Goal: Transaction & Acquisition: Download file/media

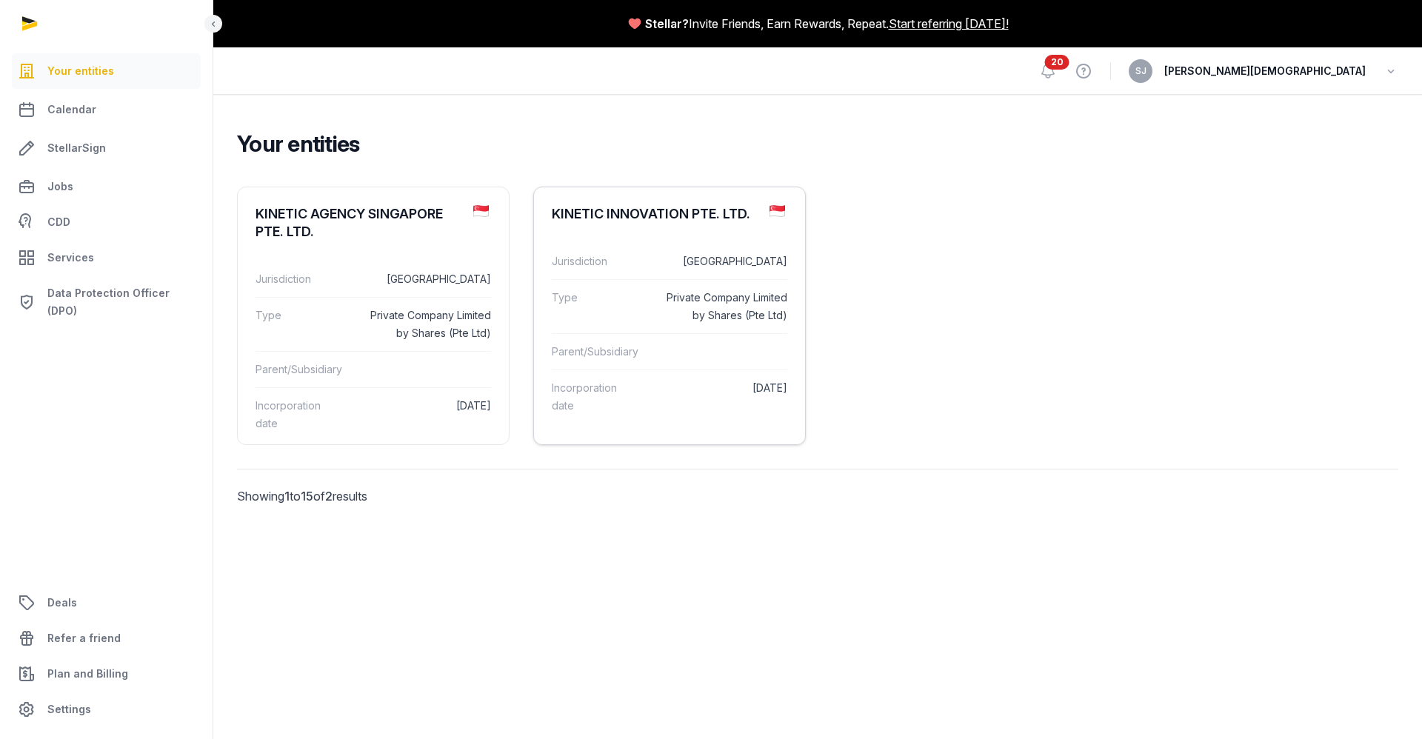
click at [632, 225] on div "KINETIC INNOVATION PTE. LTD." at bounding box center [669, 213] width 271 height 53
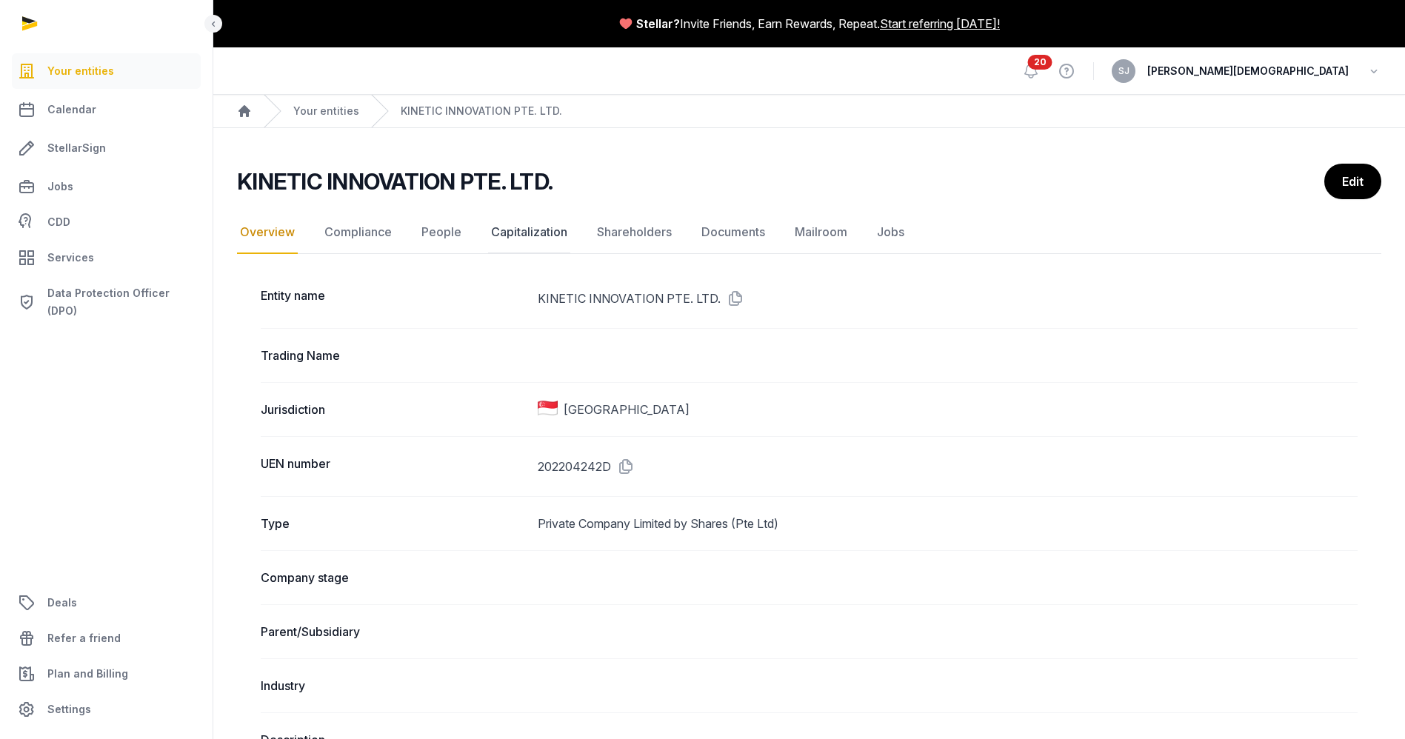
click at [541, 228] on link "Capitalization" at bounding box center [529, 232] width 82 height 43
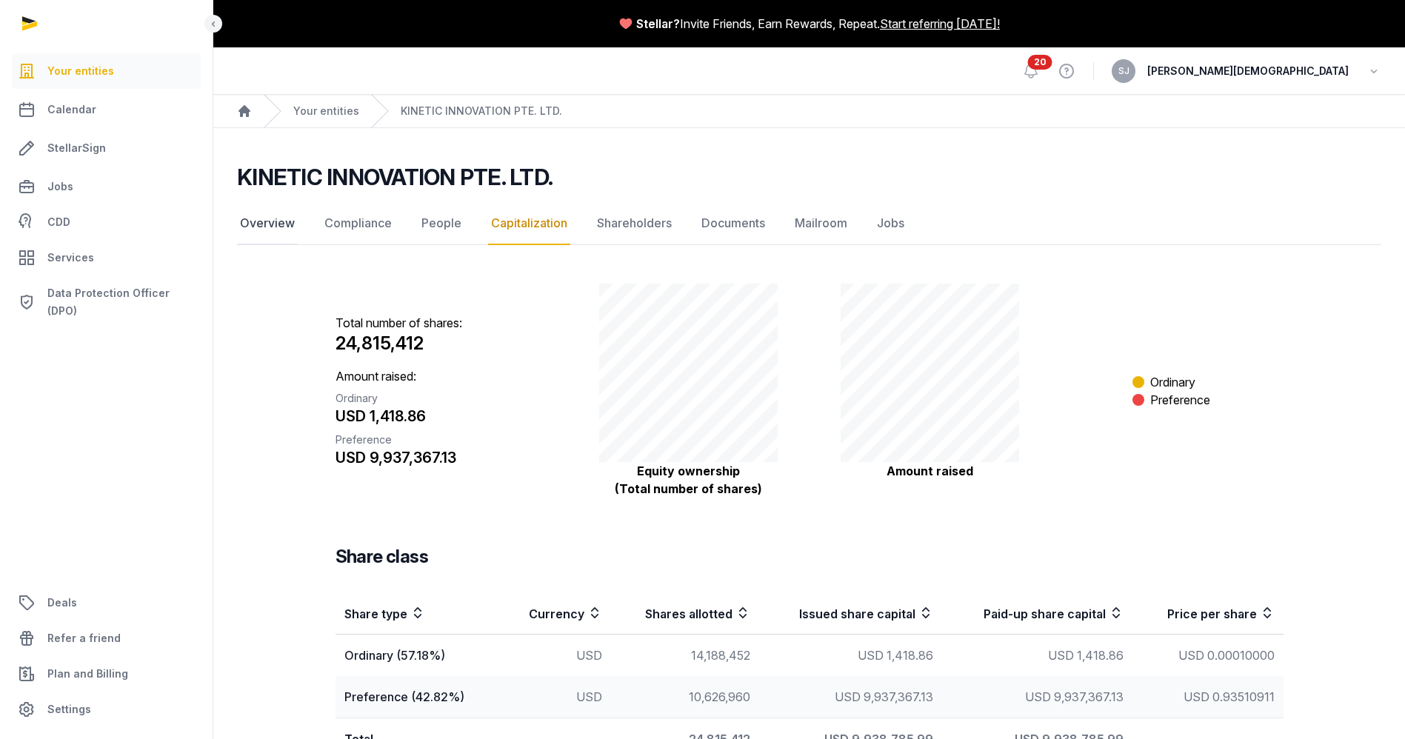
click at [268, 217] on link "Overview" at bounding box center [267, 223] width 61 height 43
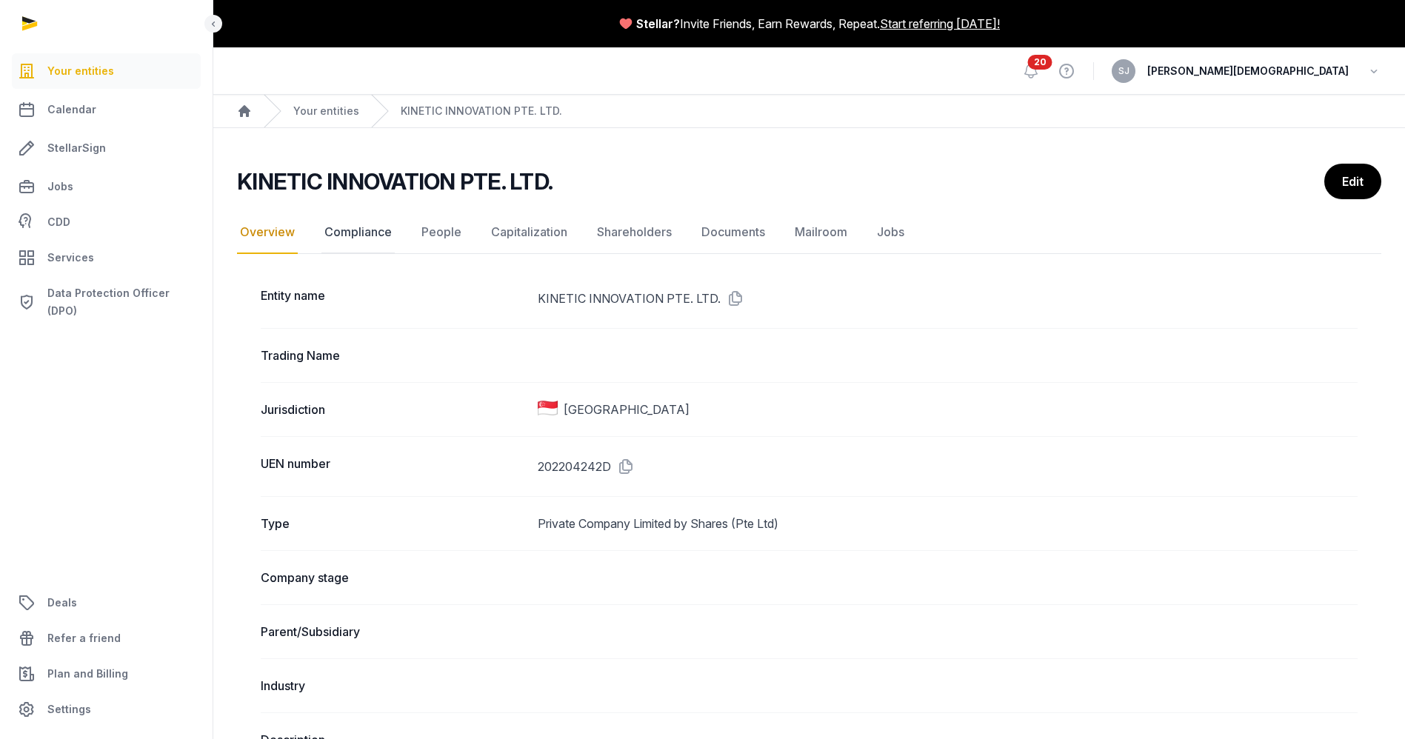
click at [359, 225] on link "Compliance" at bounding box center [357, 232] width 73 height 43
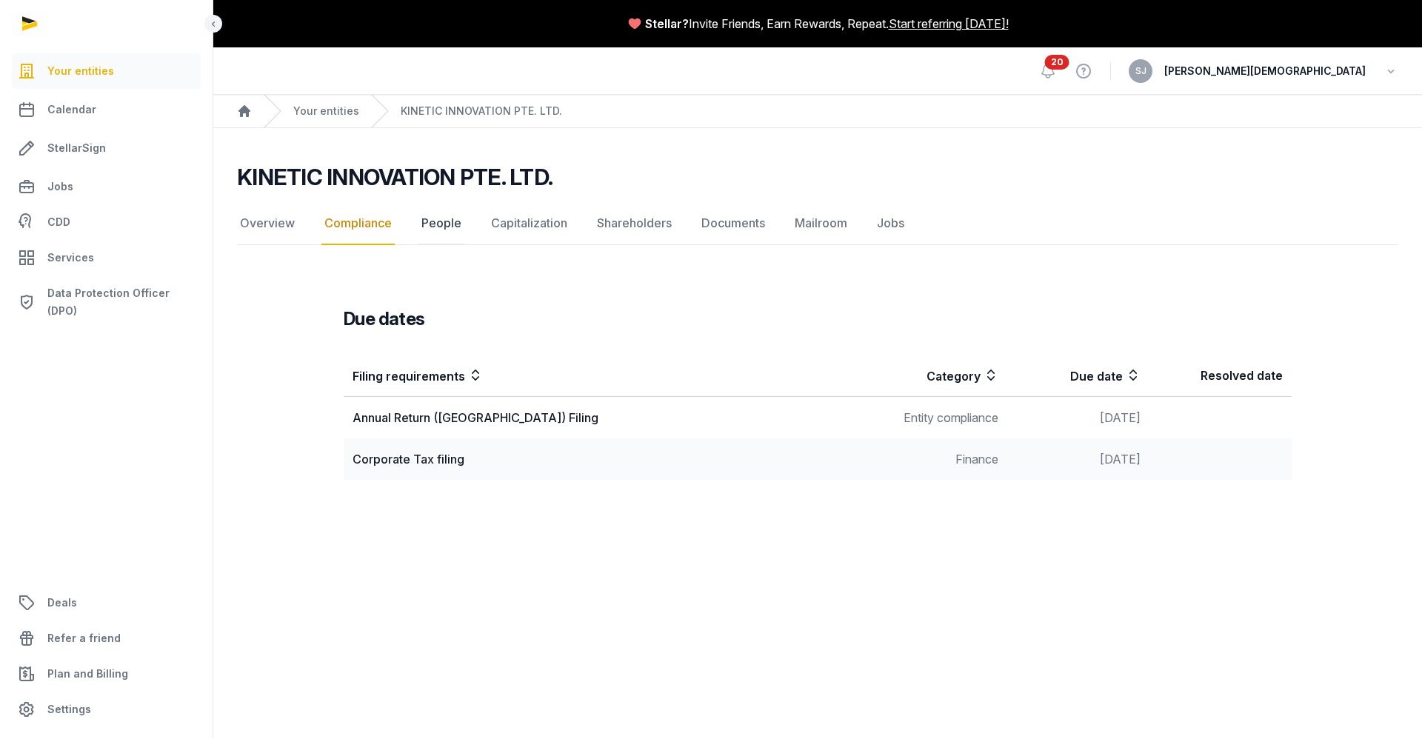
click at [449, 226] on link "People" at bounding box center [442, 223] width 46 height 43
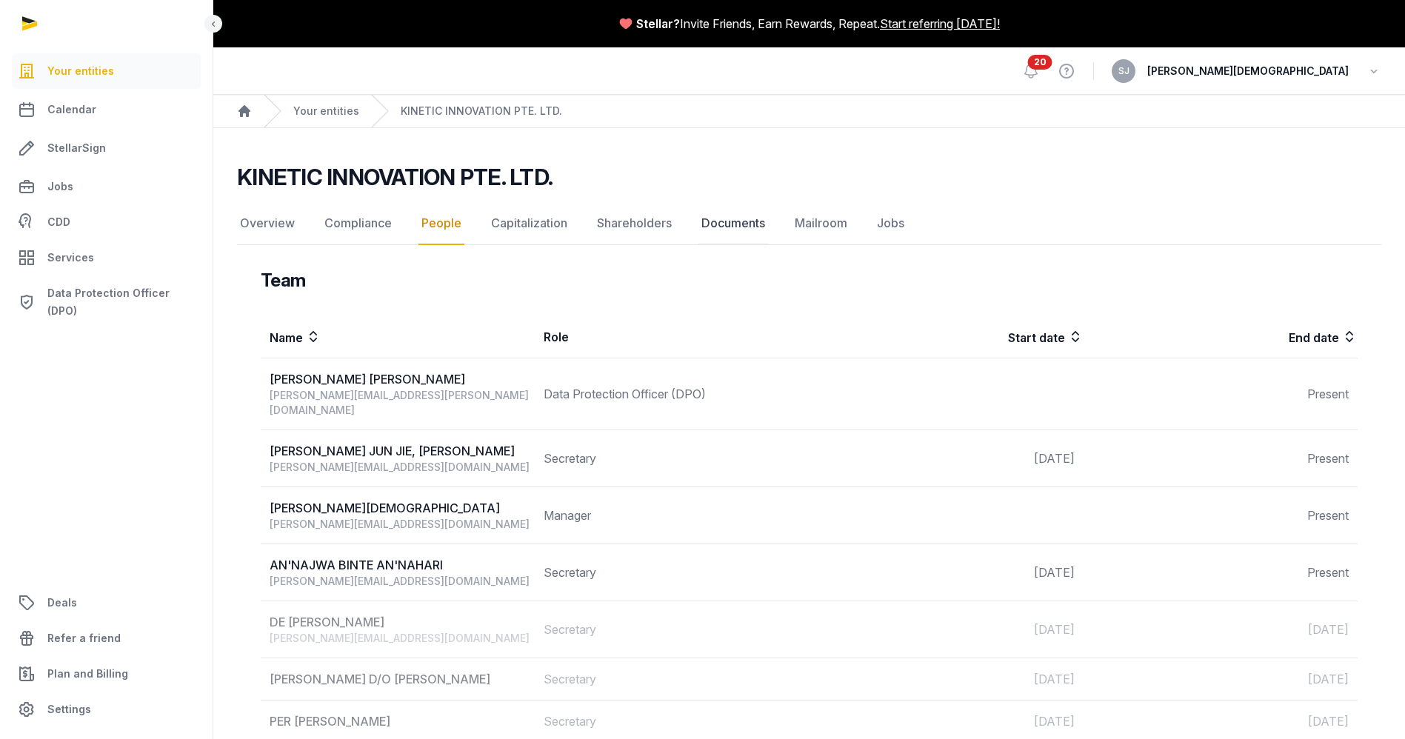
click at [719, 215] on link "Documents" at bounding box center [734, 223] width 70 height 43
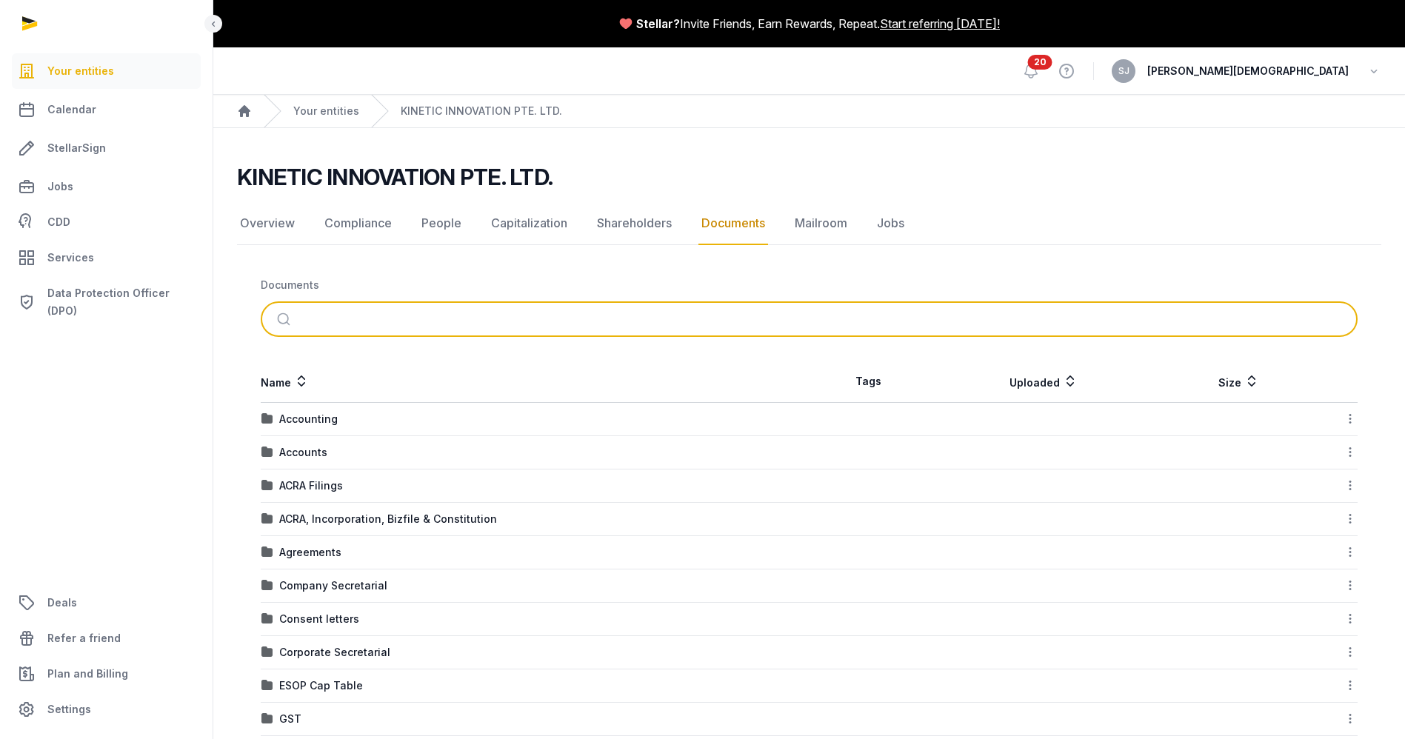
click at [523, 327] on input "search" at bounding box center [826, 319] width 1047 height 33
click at [268, 303] on button "submit" at bounding box center [285, 319] width 35 height 33
click at [516, 327] on input "***" at bounding box center [809, 319] width 1013 height 33
click at [268, 303] on button "submit" at bounding box center [285, 319] width 35 height 33
click at [440, 315] on input "***" at bounding box center [809, 319] width 1013 height 33
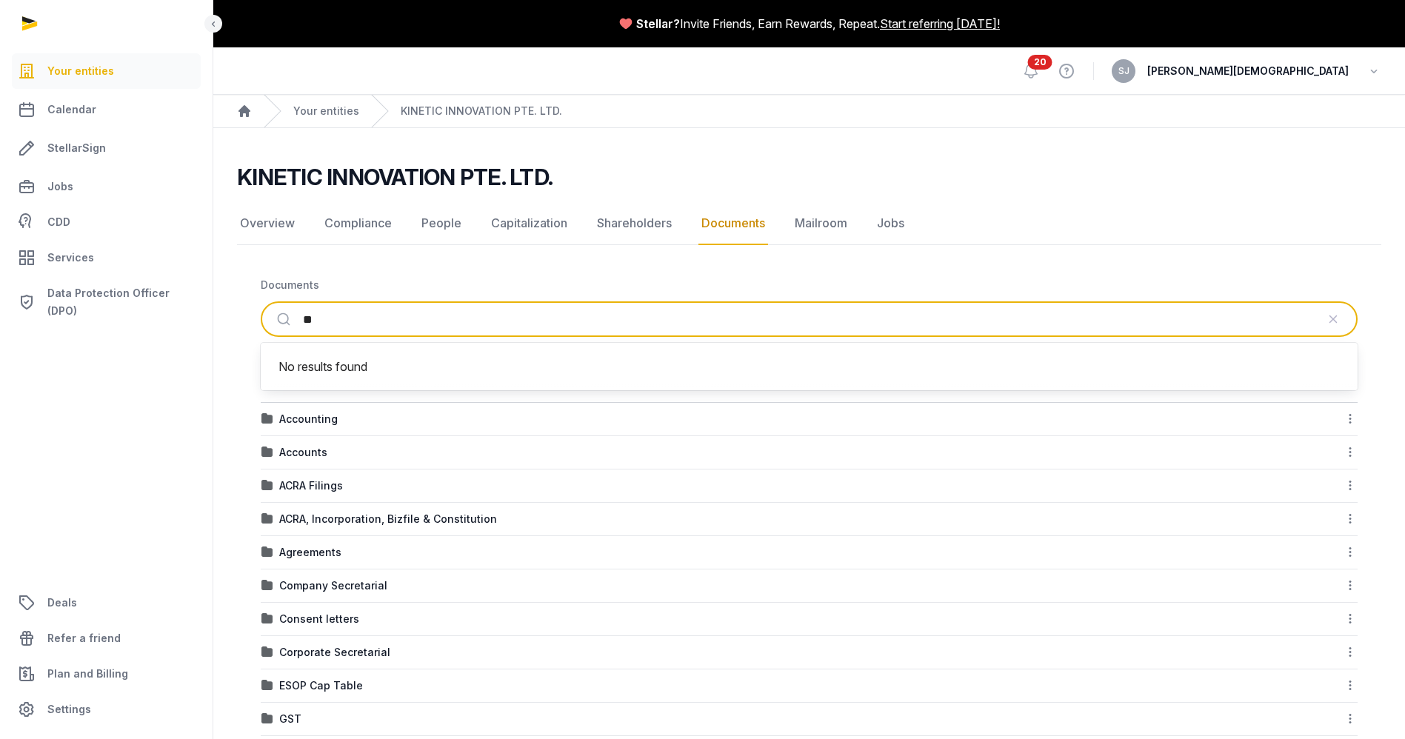
type input "*"
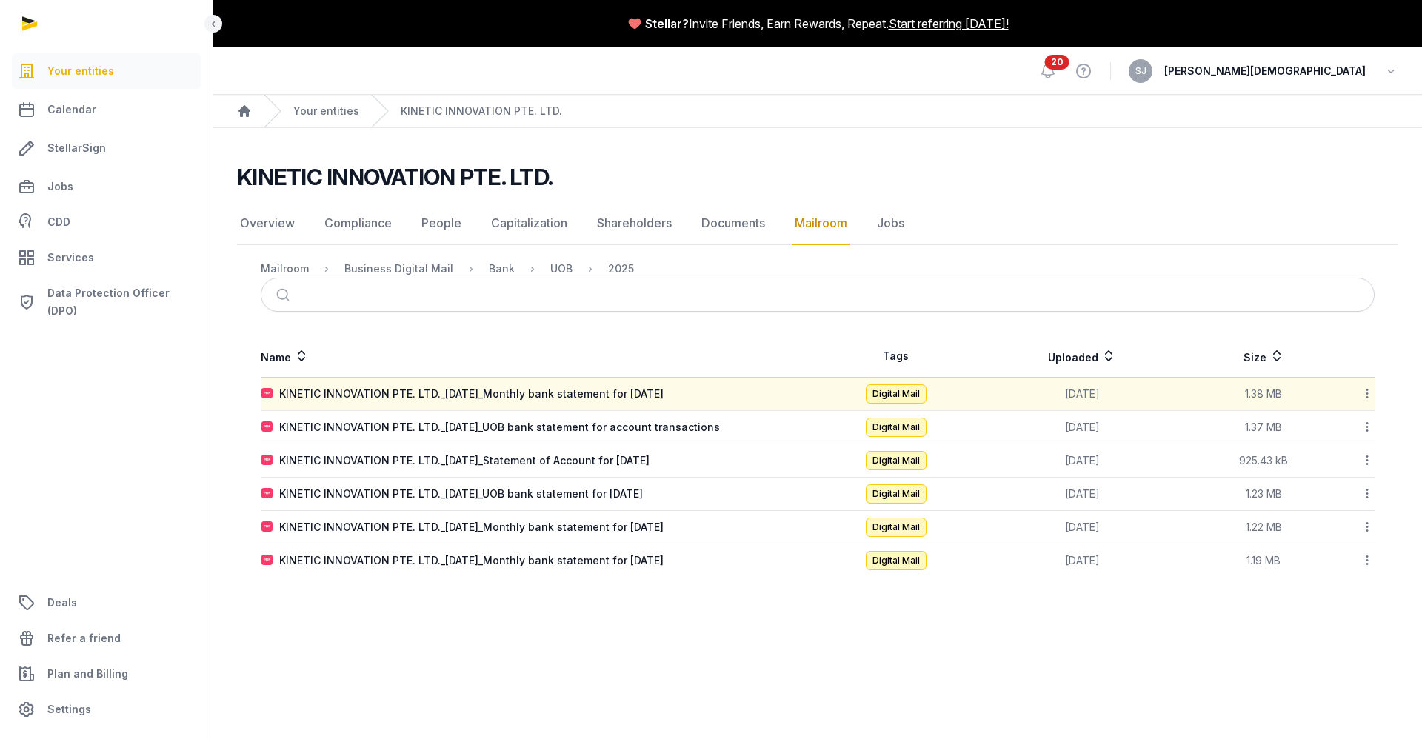
click at [1366, 396] on icon at bounding box center [1367, 394] width 13 height 16
click at [1346, 438] on div "Download" at bounding box center [1315, 432] width 119 height 27
click at [1365, 427] on icon at bounding box center [1367, 427] width 13 height 16
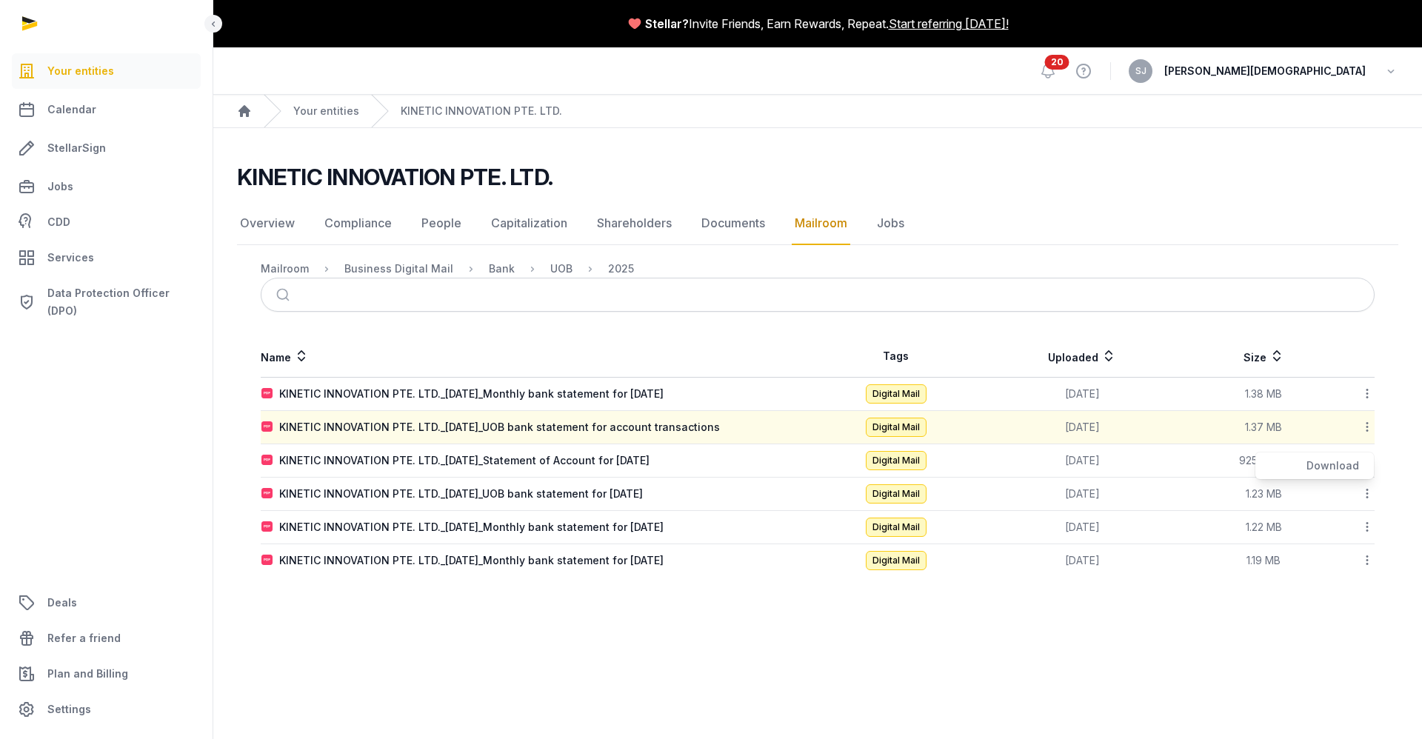
click at [1365, 427] on icon at bounding box center [1367, 427] width 13 height 16
click at [1322, 473] on div "Download" at bounding box center [1315, 466] width 119 height 27
click at [1364, 458] on icon at bounding box center [1367, 461] width 13 height 16
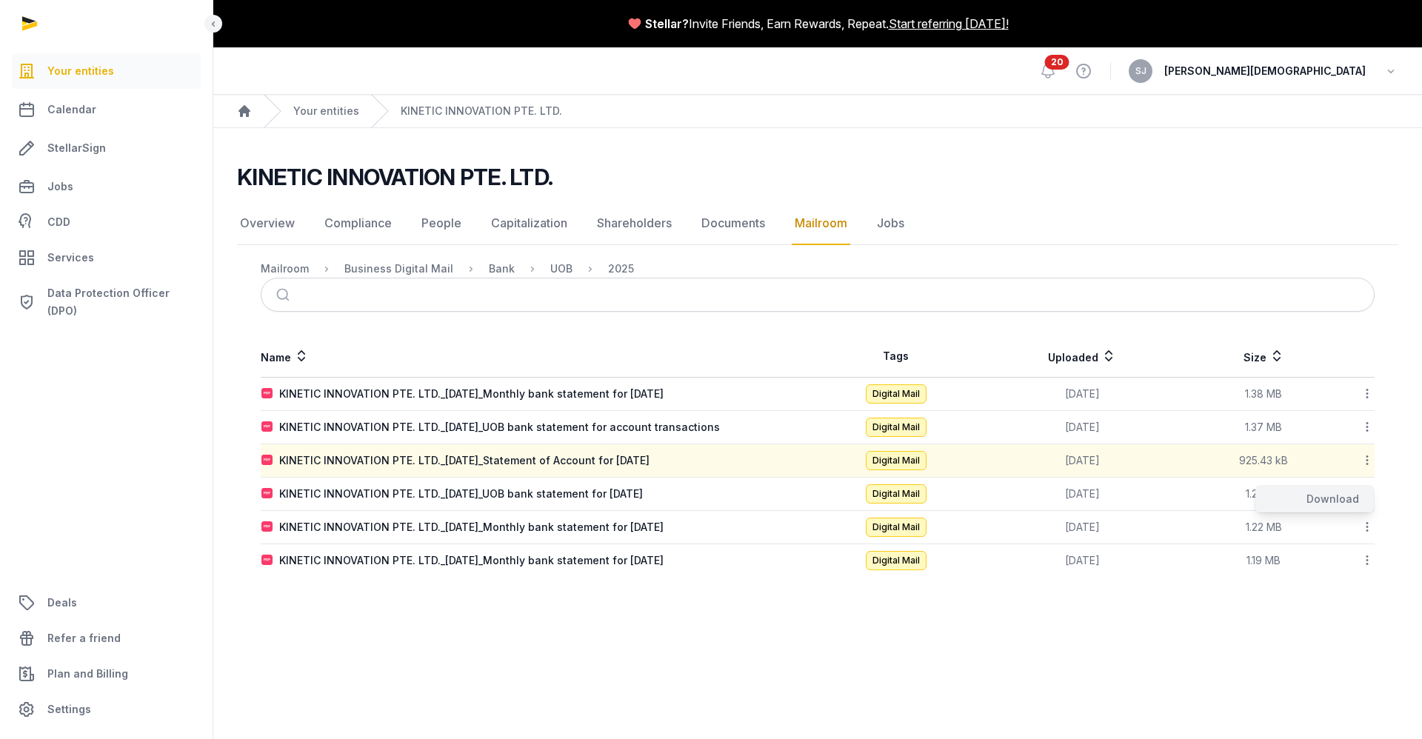
click at [1328, 506] on div "Download" at bounding box center [1315, 499] width 119 height 27
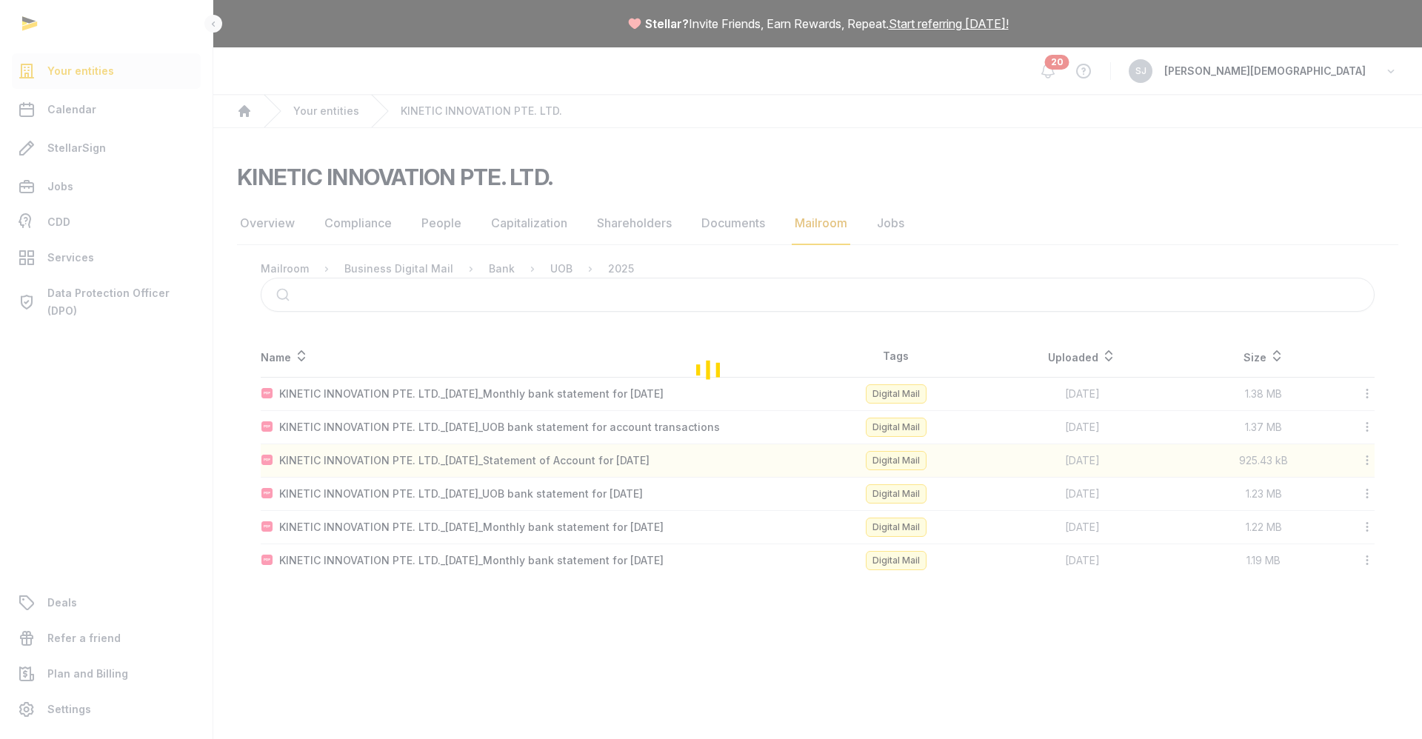
click at [964, 612] on div "Loading" at bounding box center [711, 369] width 1422 height 739
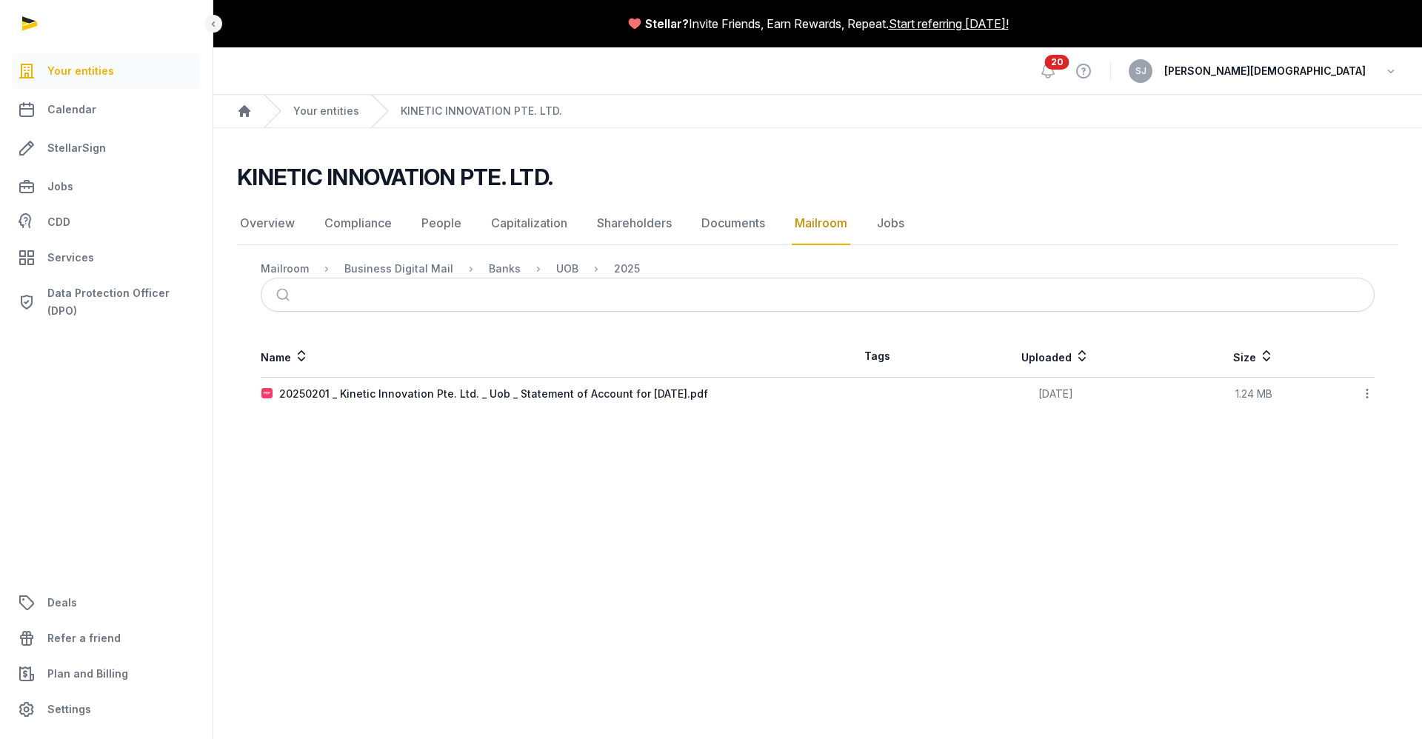
click at [1370, 389] on icon at bounding box center [1367, 394] width 13 height 16
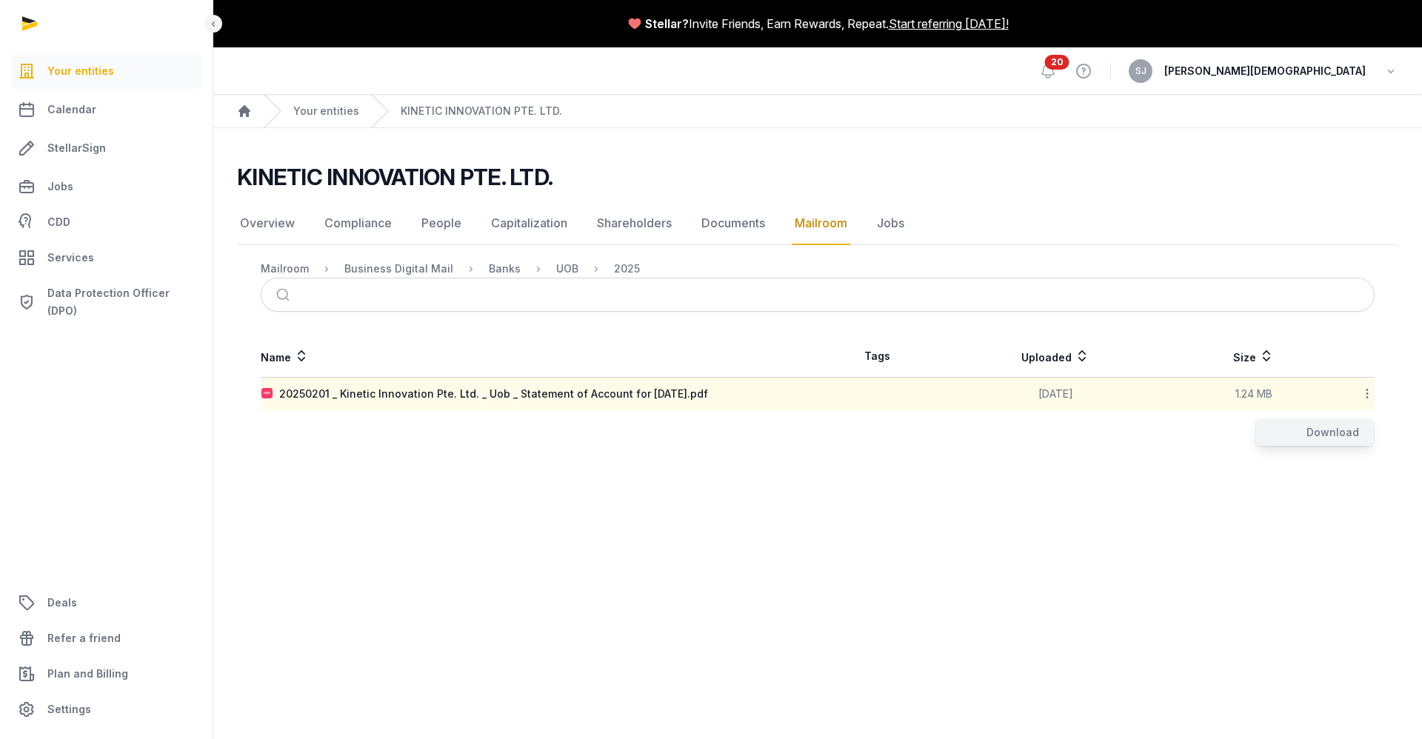
click at [1327, 426] on div "Download" at bounding box center [1315, 432] width 119 height 27
